Goal: Information Seeking & Learning: Learn about a topic

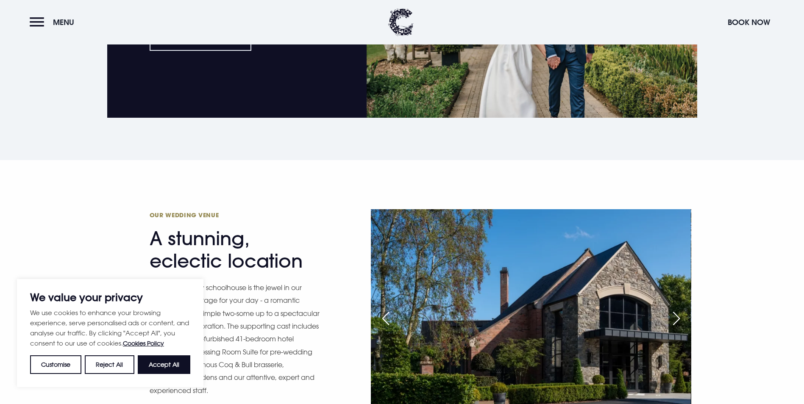
scroll to position [932, 0]
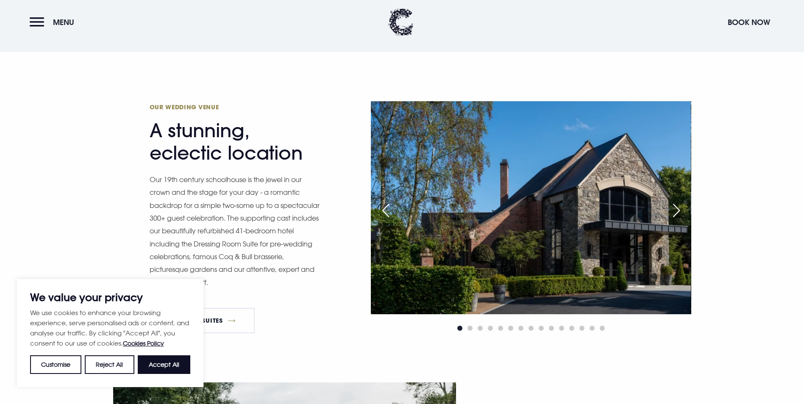
drag, startPoint x: 157, startPoint y: 364, endPoint x: 162, endPoint y: 359, distance: 6.9
click at [157, 364] on button "Accept All" at bounding box center [164, 365] width 53 height 19
checkbox input "true"
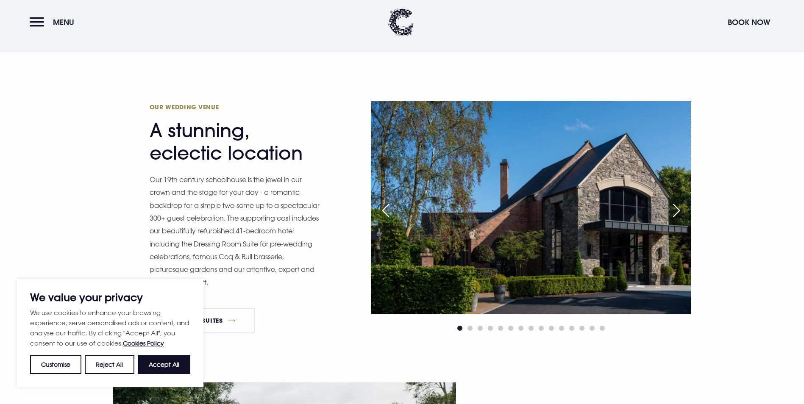
checkbox input "true"
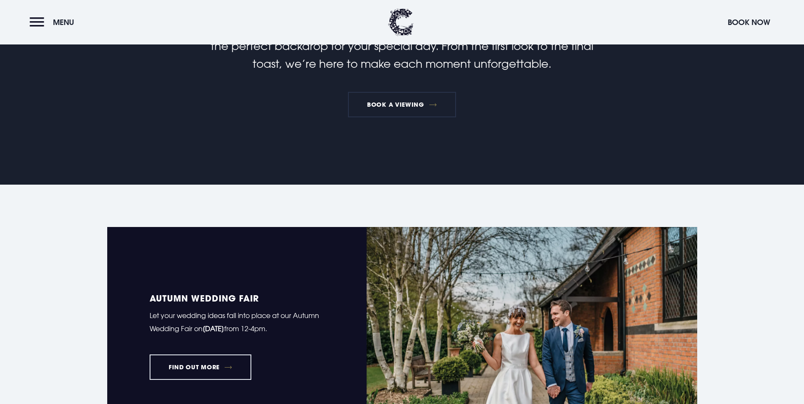
scroll to position [424, 0]
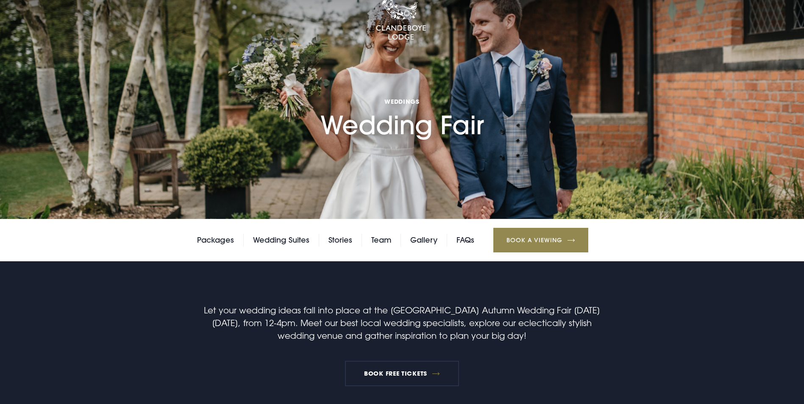
scroll to position [85, 0]
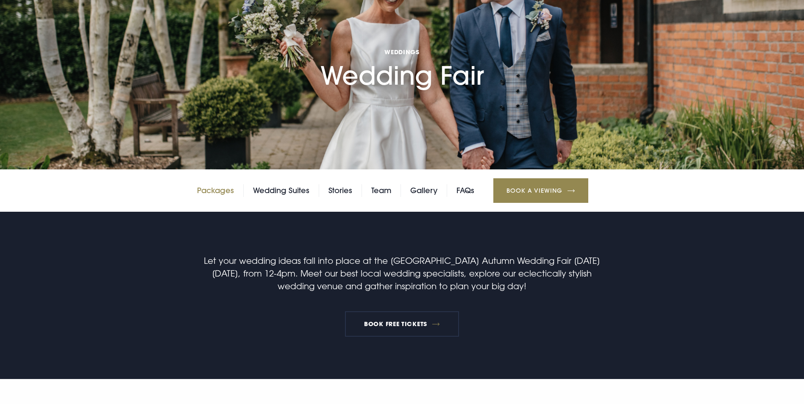
click at [206, 197] on link "Packages" at bounding box center [215, 190] width 37 height 13
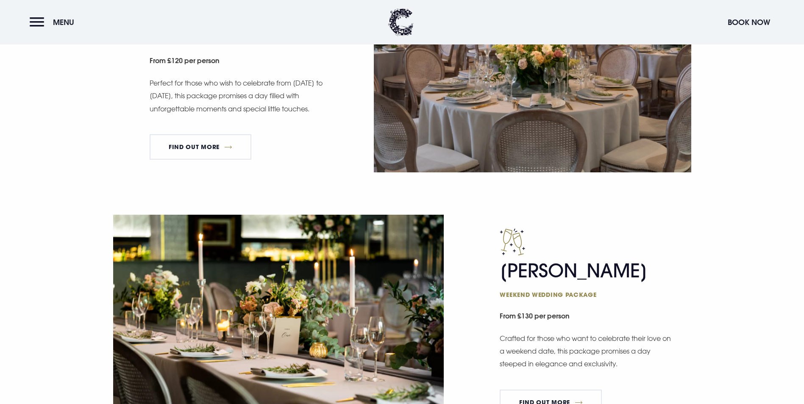
scroll to position [720, 0]
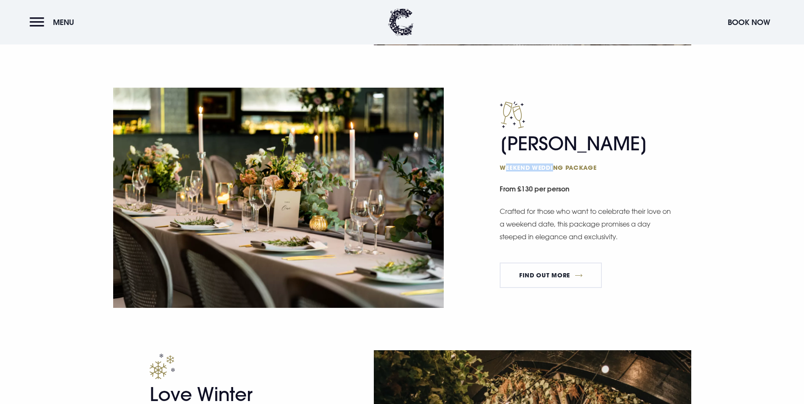
drag, startPoint x: 503, startPoint y: 251, endPoint x: 554, endPoint y: 250, distance: 51.3
click at [554, 172] on span "Weekend wedding package" at bounding box center [582, 168] width 165 height 8
